Goal: Information Seeking & Learning: Learn about a topic

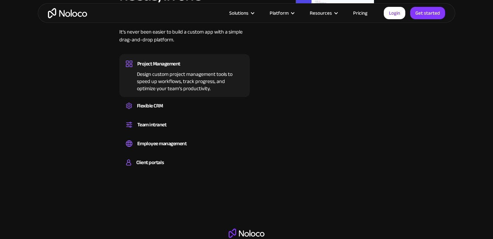
scroll to position [434, 0]
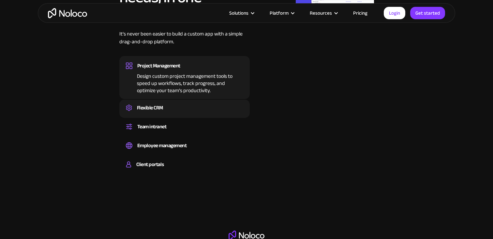
click at [146, 105] on div "Flexible CRM" at bounding box center [150, 108] width 26 height 10
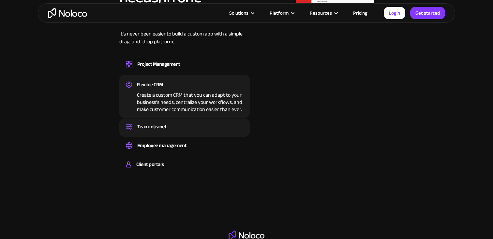
click at [158, 132] on div "Set up a central space for your team to collaborate, share information, and sta…" at bounding box center [184, 133] width 117 height 2
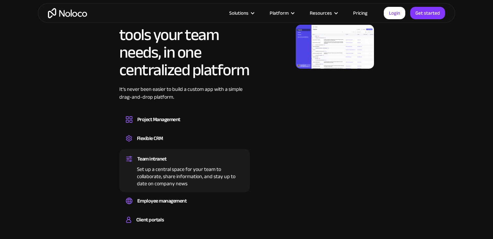
scroll to position [375, 0]
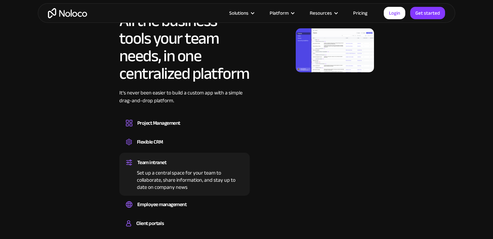
click at [322, 44] on img at bounding box center [335, 50] width 78 height 44
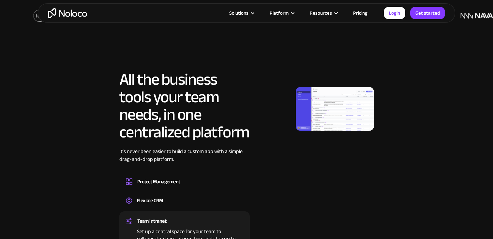
scroll to position [313, 0]
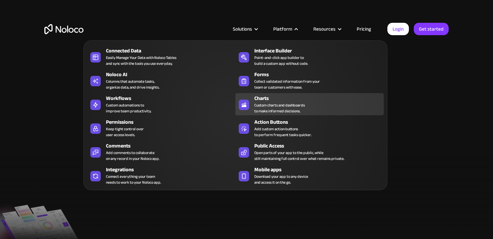
click at [298, 103] on div "Custom charts and dashboards to make informed decisions." at bounding box center [279, 108] width 51 height 12
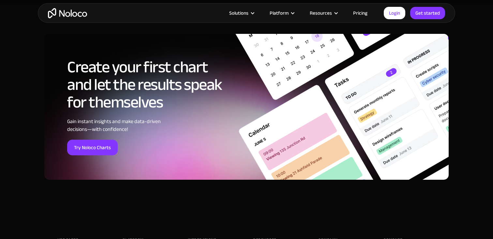
scroll to position [2083, 0]
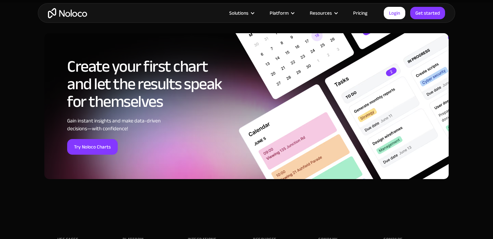
click at [359, 13] on link "Pricing" at bounding box center [360, 13] width 31 height 8
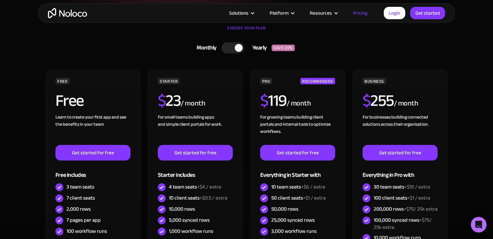
scroll to position [153, 0]
